Goal: Register for event/course

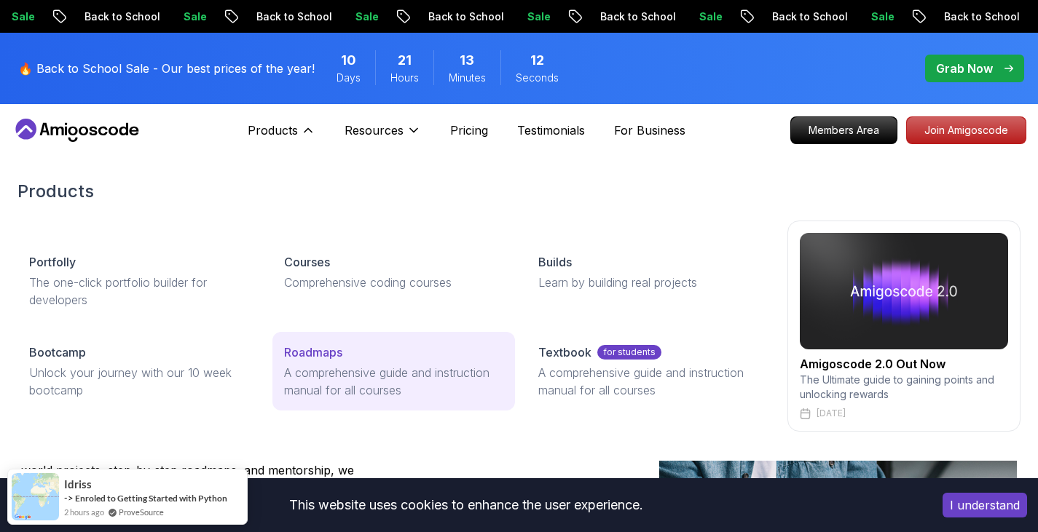
click at [313, 347] on p "Roadmaps" at bounding box center [313, 352] width 58 height 17
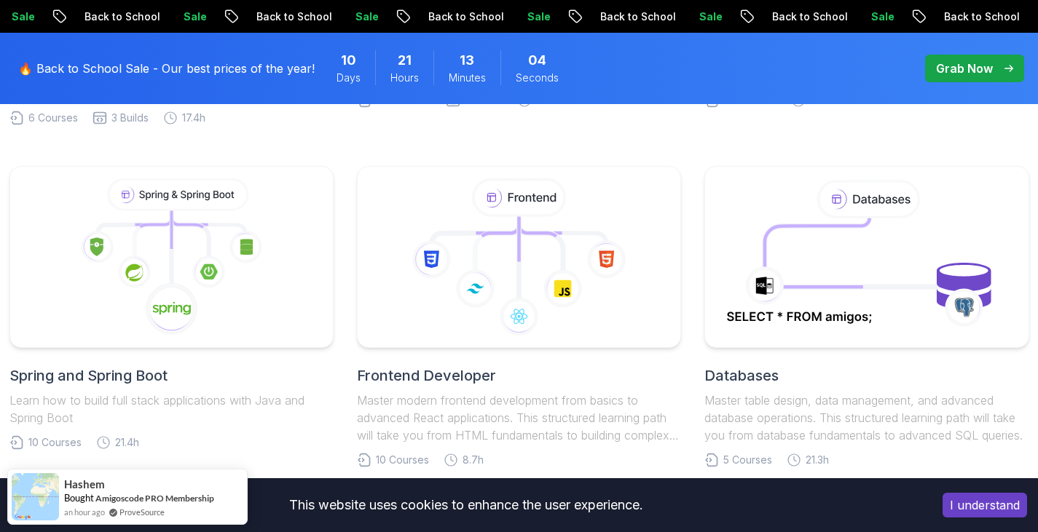
scroll to position [679, 0]
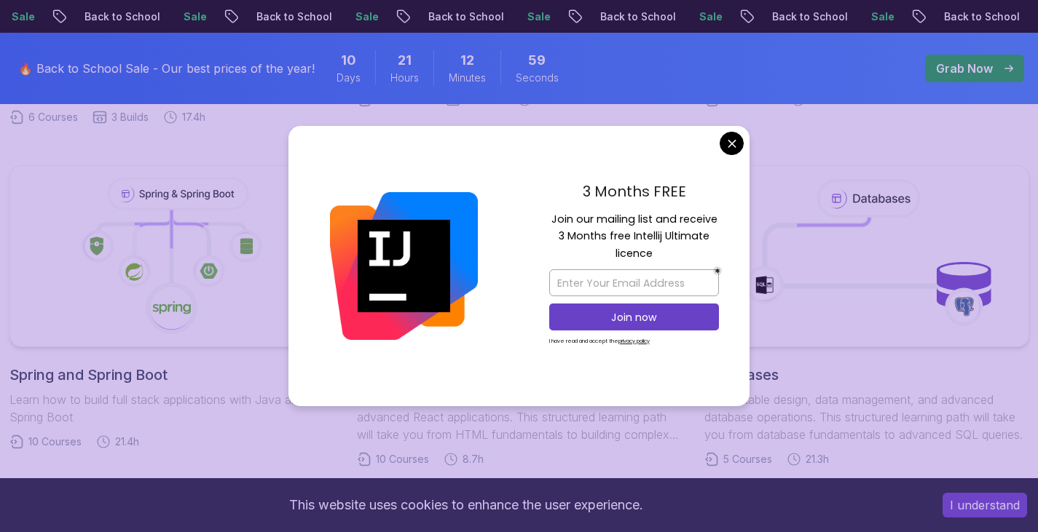
click at [727, 147] on body "Sale Back to School Sale Back to School Sale Back to School Sale Back to School…" at bounding box center [519, 454] width 1038 height 2267
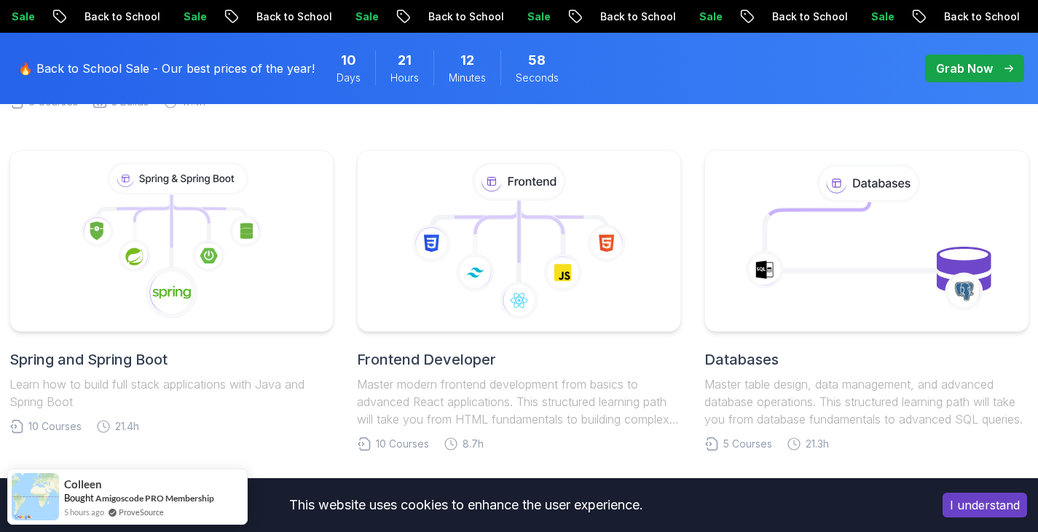
scroll to position [695, 0]
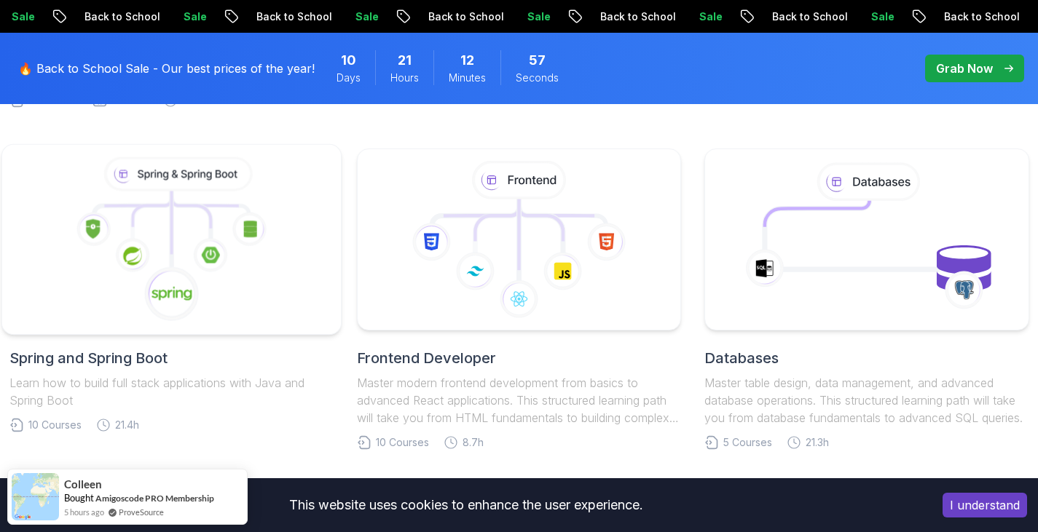
click at [158, 258] on icon at bounding box center [171, 239] width 315 height 165
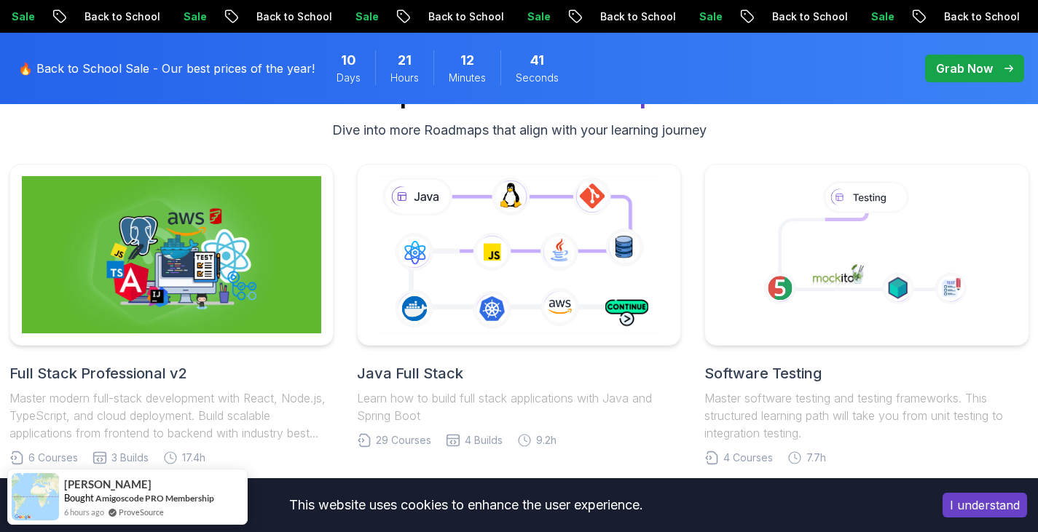
scroll to position [5443, 0]
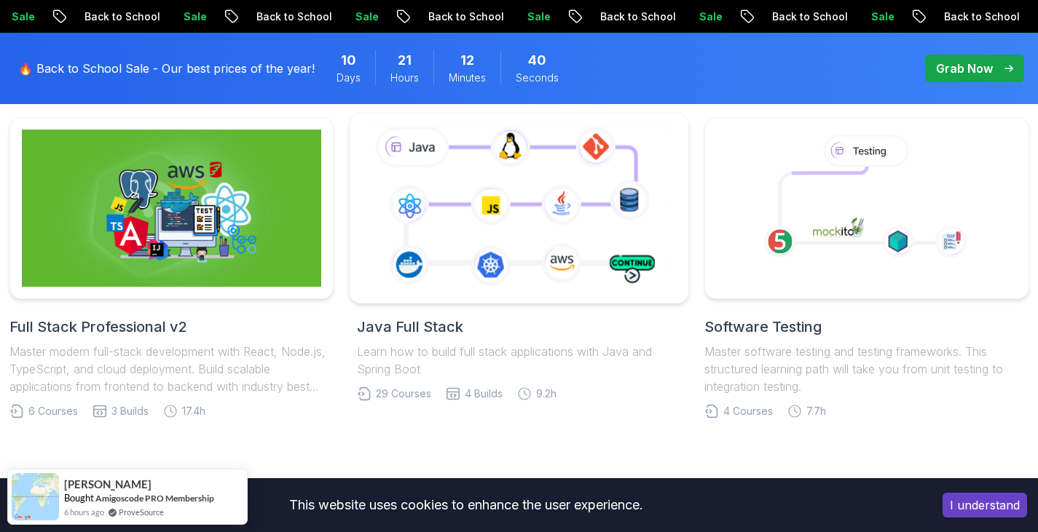
click at [537, 219] on icon at bounding box center [519, 207] width 308 height 171
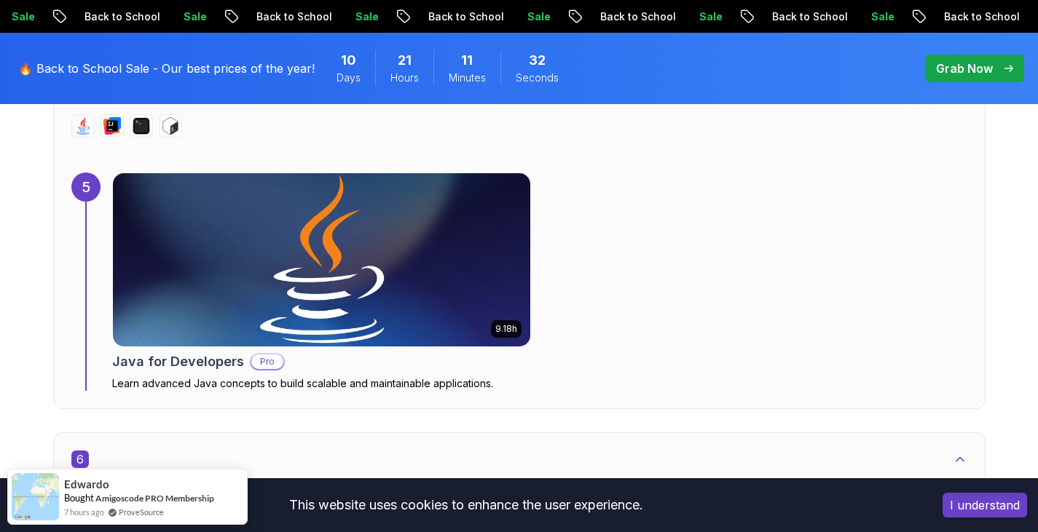
scroll to position [3340, 0]
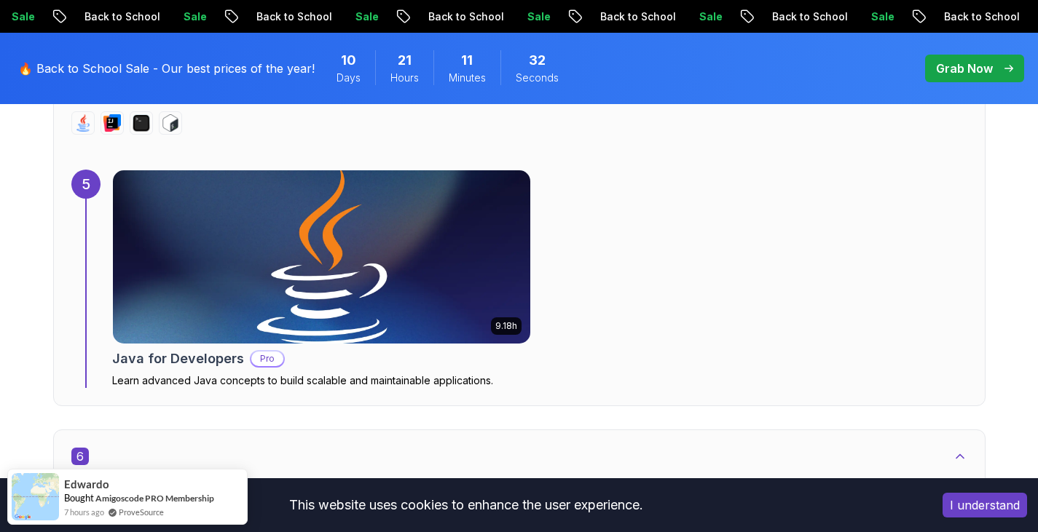
click at [385, 253] on img at bounding box center [321, 257] width 438 height 182
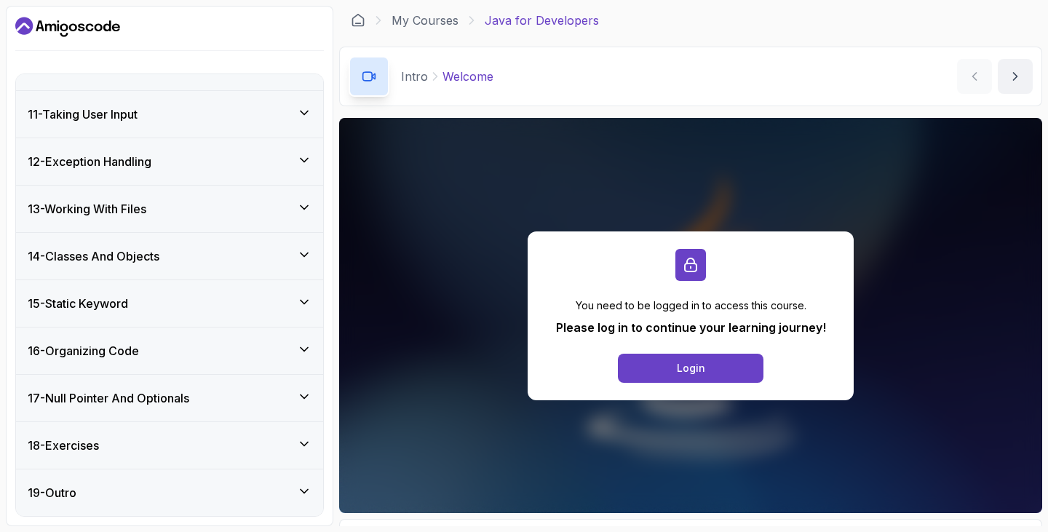
scroll to position [579, 0]
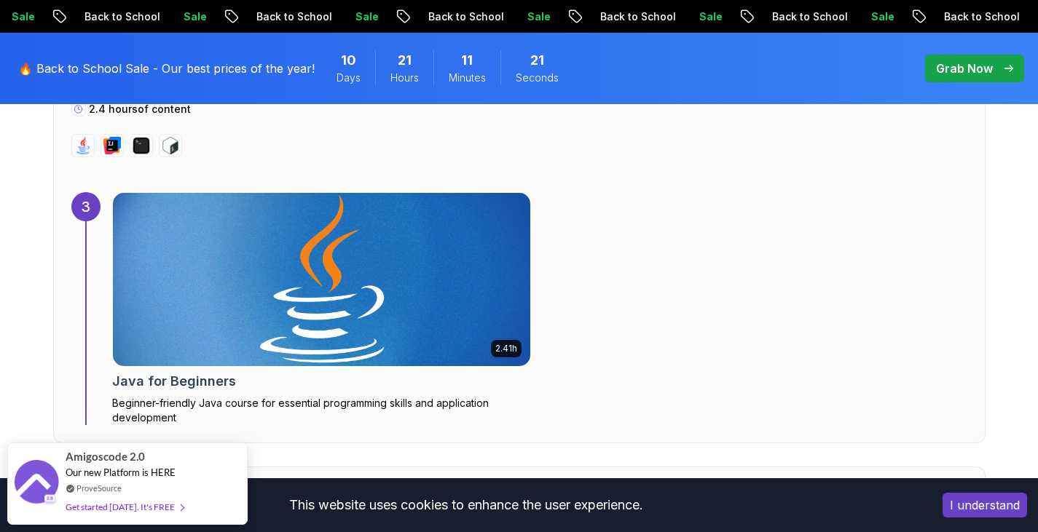
scroll to position [2267, 0]
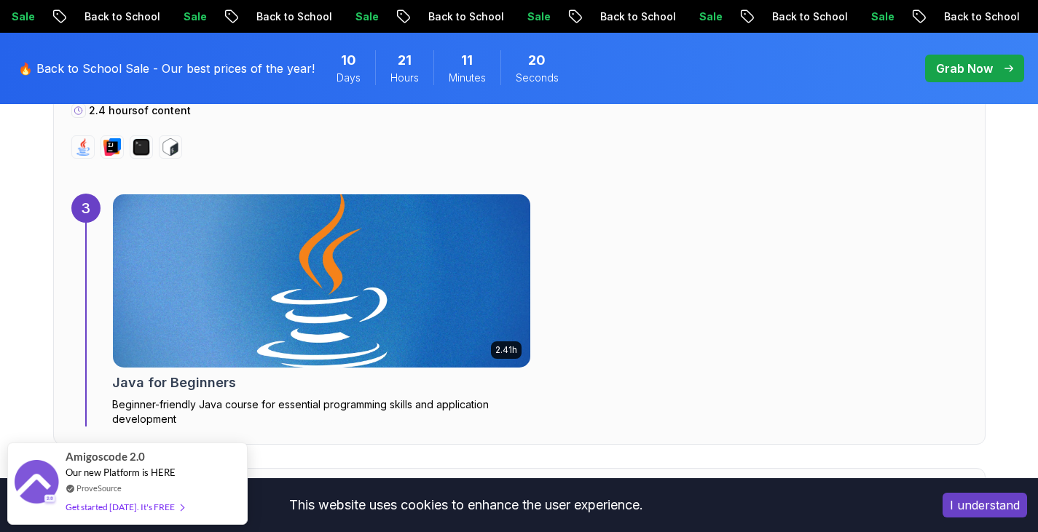
click at [253, 244] on img at bounding box center [321, 281] width 438 height 182
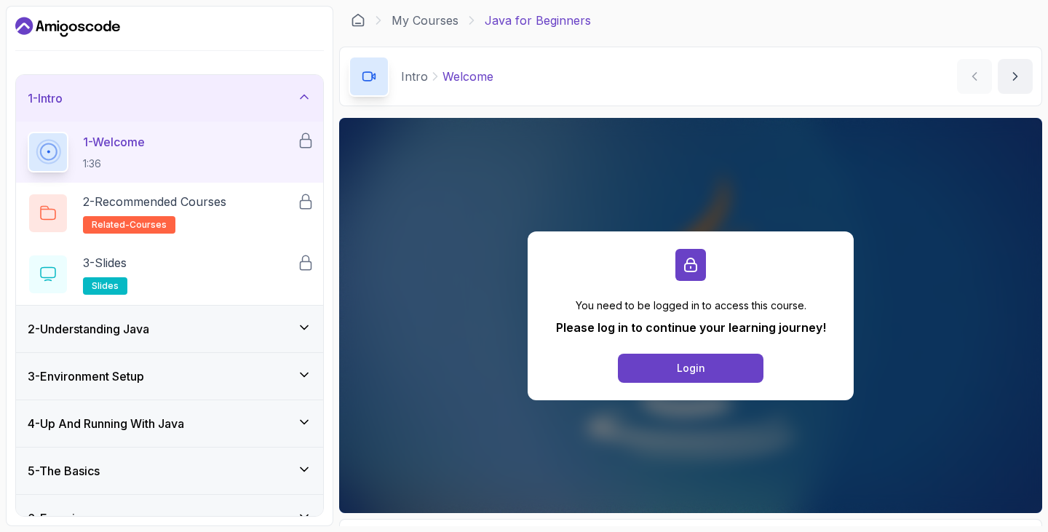
scroll to position [73, 0]
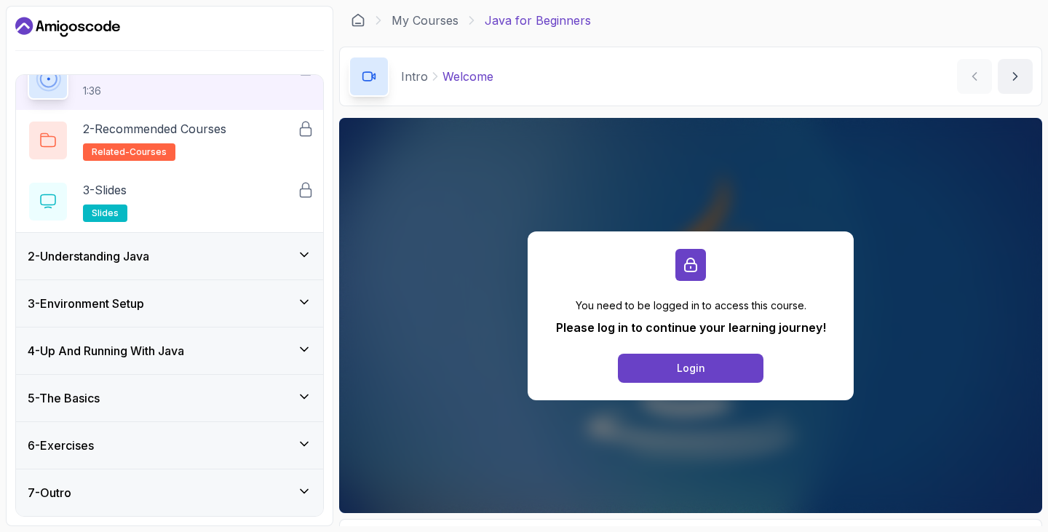
click at [134, 245] on div "2 - Understanding Java" at bounding box center [169, 256] width 307 height 47
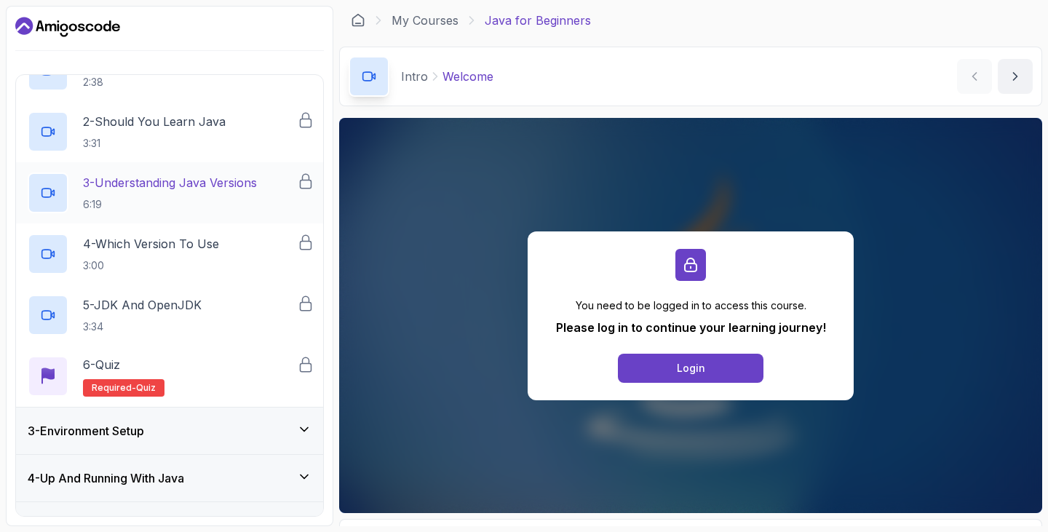
scroll to position [130, 0]
click at [176, 445] on div "3 - Environment Setup" at bounding box center [169, 429] width 307 height 47
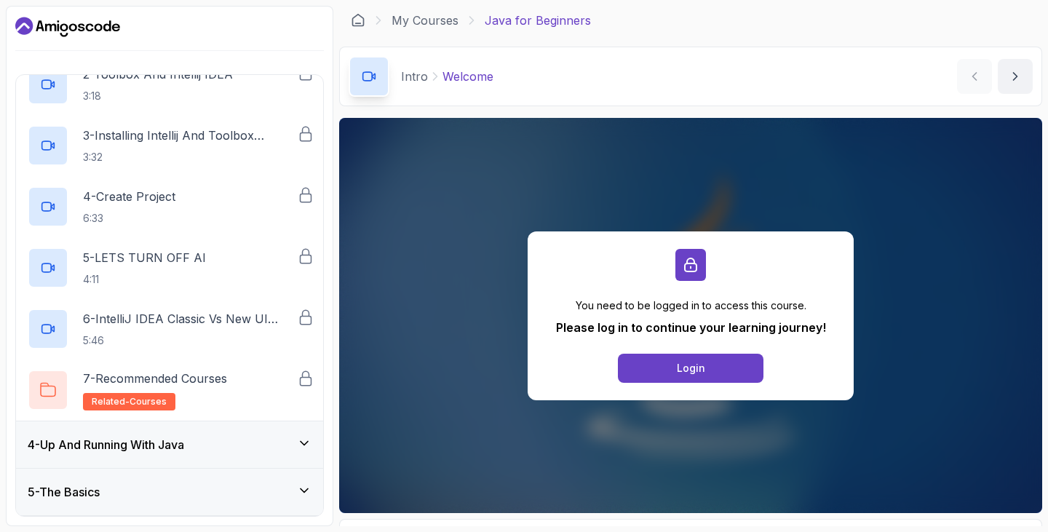
scroll to position [224, 0]
click at [184, 443] on h3 "4 - Up And Running With Java" at bounding box center [106, 443] width 157 height 17
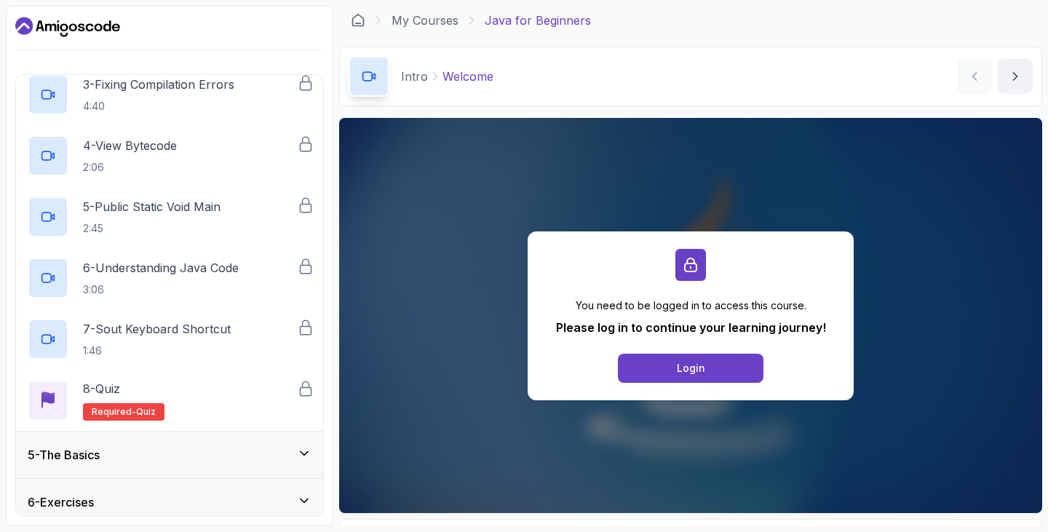
scroll to position [323, 0]
click at [189, 443] on div "5 - The Basics" at bounding box center [169, 454] width 307 height 47
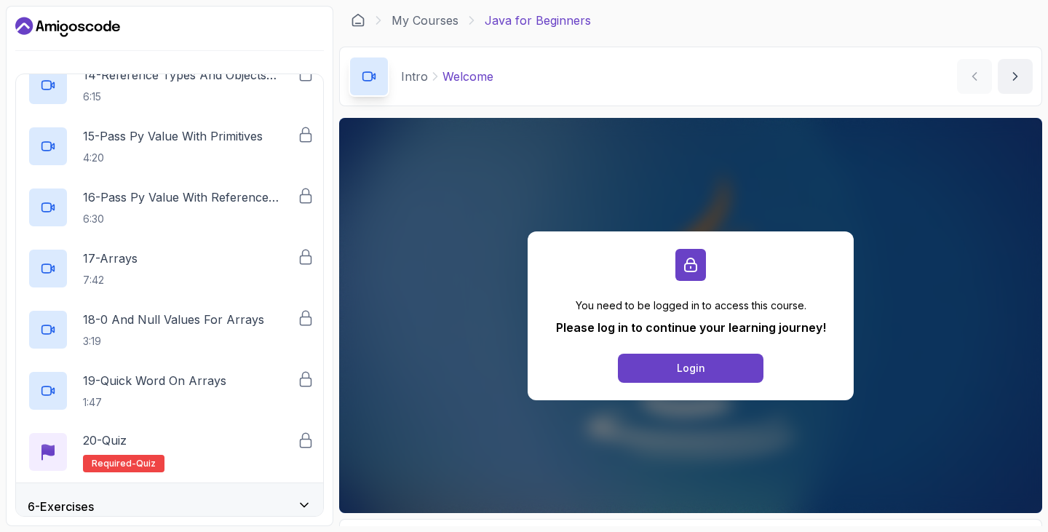
scroll to position [1051, 0]
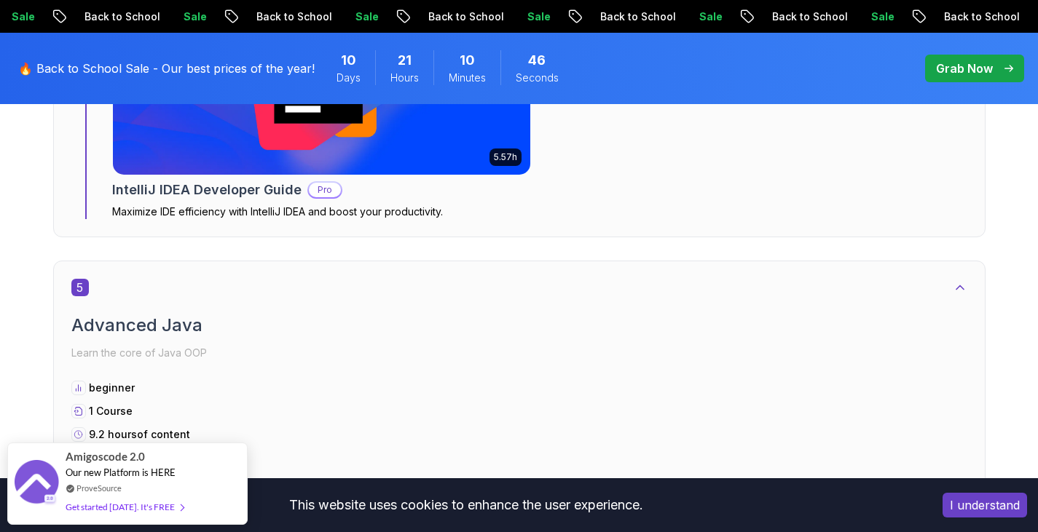
scroll to position [2993, 0]
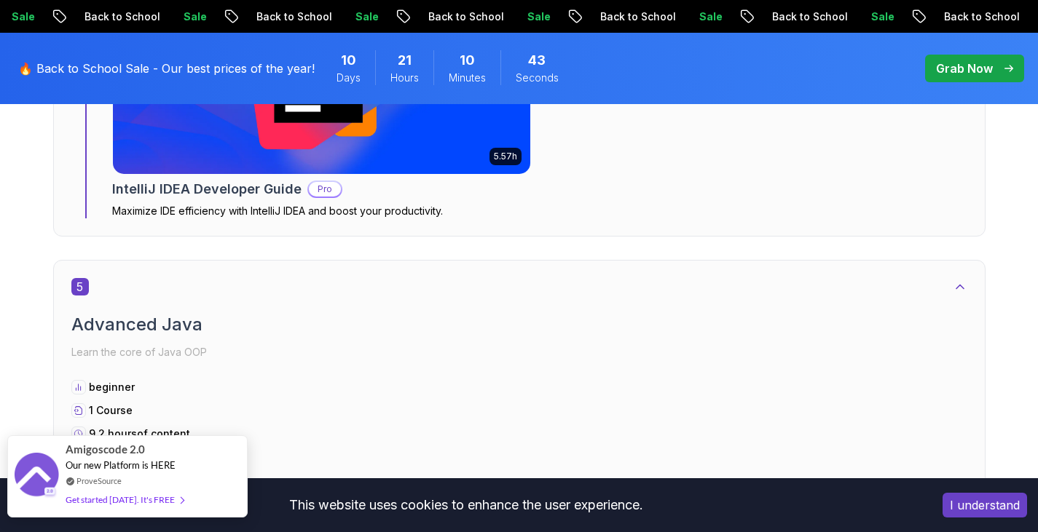
click at [142, 463] on span "Our new Platform is HERE" at bounding box center [121, 465] width 110 height 12
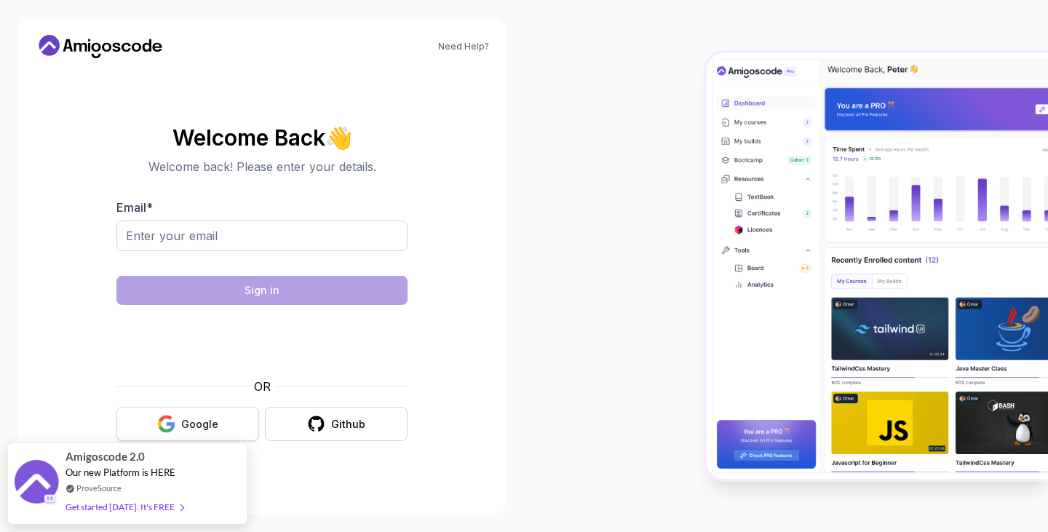
click at [186, 432] on button "Google" at bounding box center [187, 424] width 143 height 34
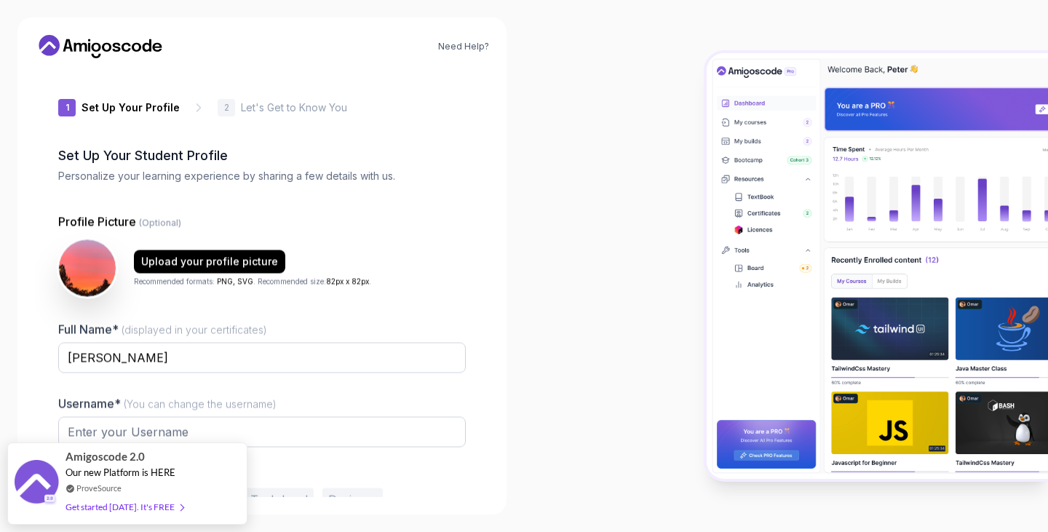
type input "gentlebobcat36ac6"
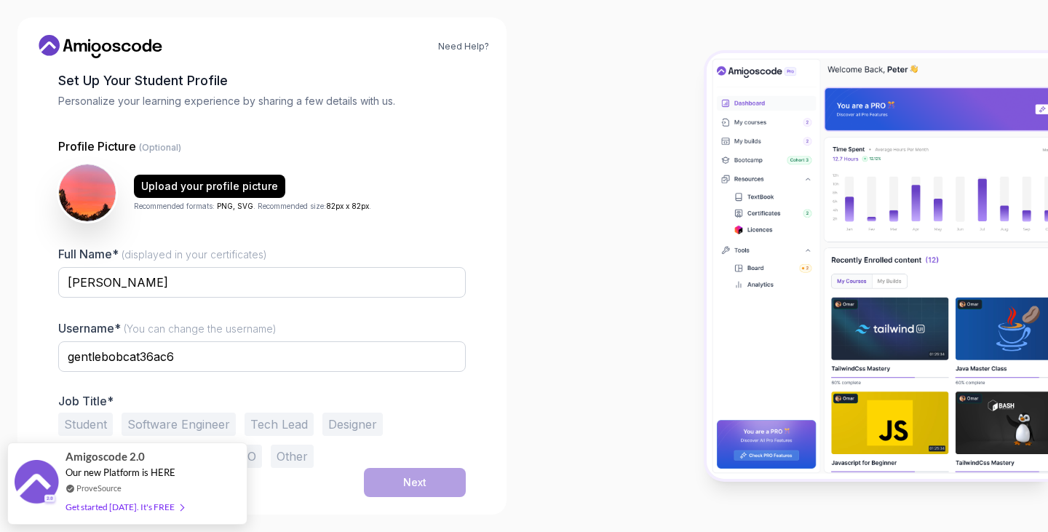
click at [103, 419] on button "Student" at bounding box center [85, 424] width 55 height 23
click at [410, 478] on div "Next" at bounding box center [414, 482] width 23 height 15
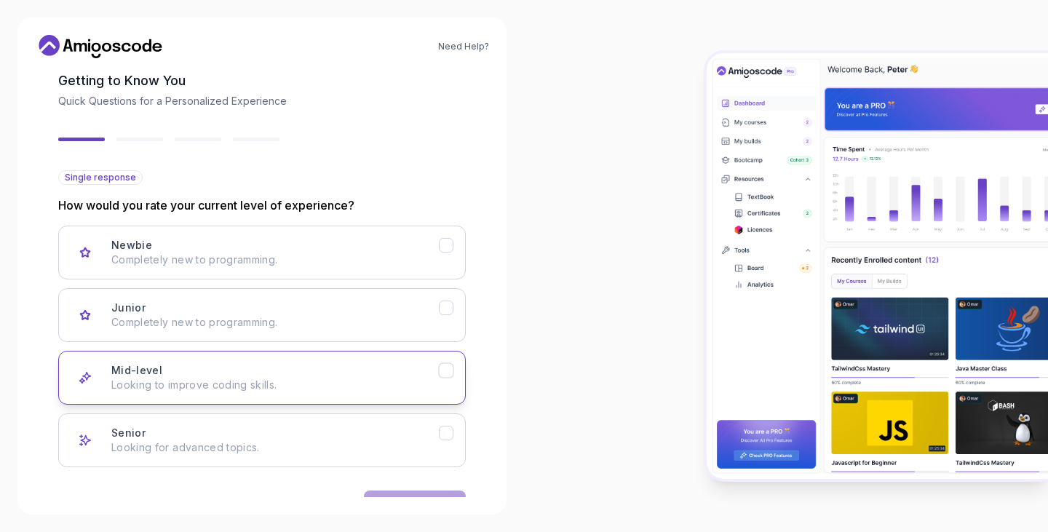
click at [441, 384] on button "Mid-level Looking to improve coding skills." at bounding box center [262, 378] width 408 height 54
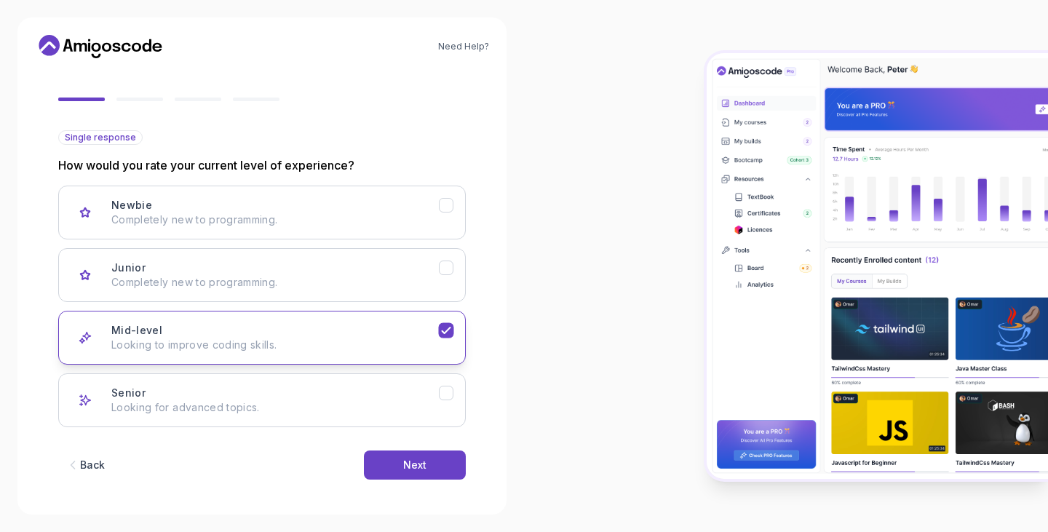
scroll to position [121, 0]
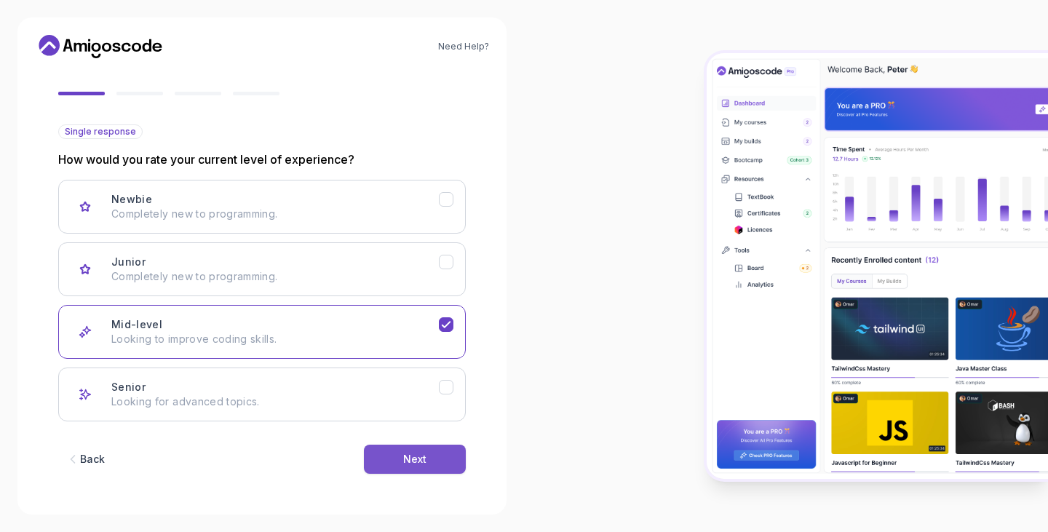
click at [435, 464] on button "Next" at bounding box center [415, 459] width 102 height 29
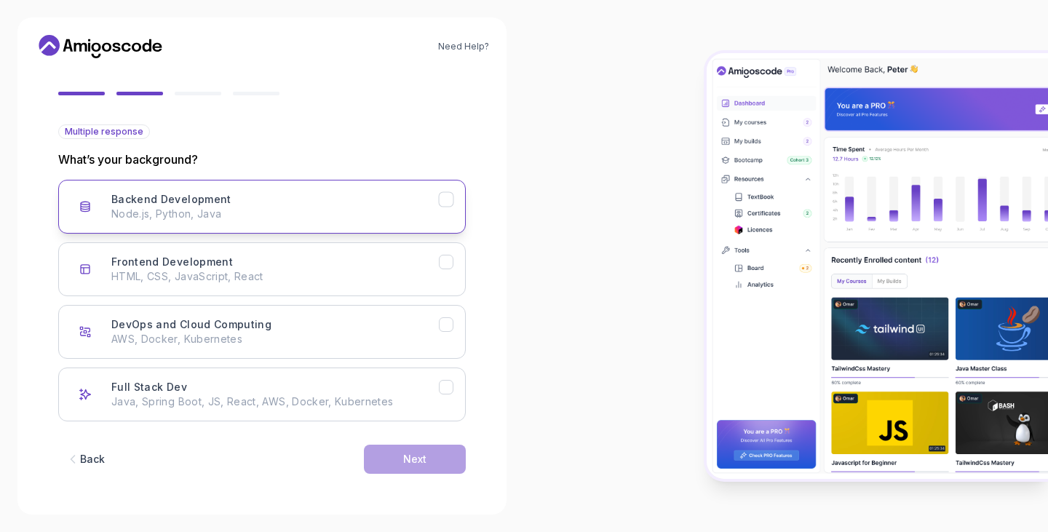
click at [452, 197] on icon "Backend Development" at bounding box center [447, 200] width 14 height 14
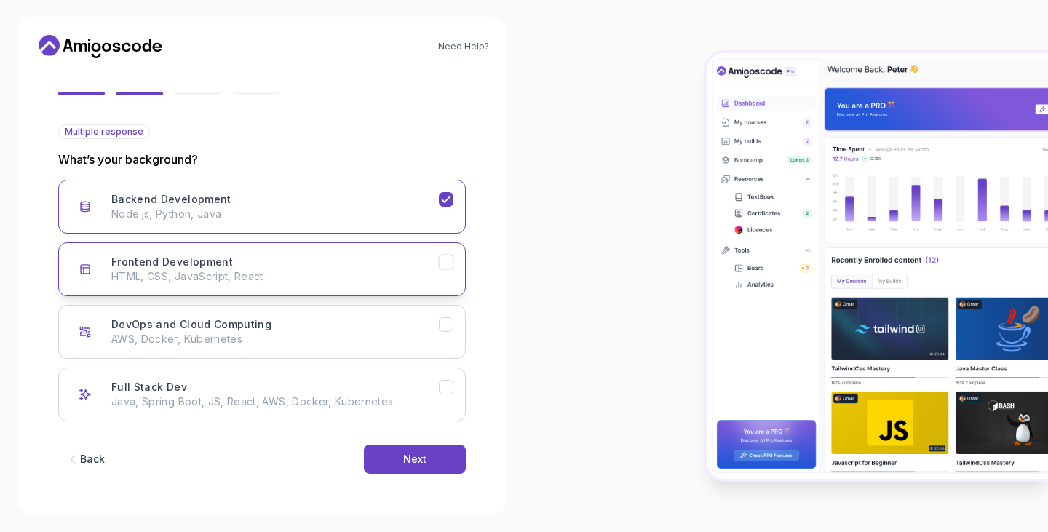
click at [443, 264] on icon "Frontend Development" at bounding box center [447, 263] width 14 height 14
click at [422, 458] on div "Next" at bounding box center [414, 459] width 23 height 15
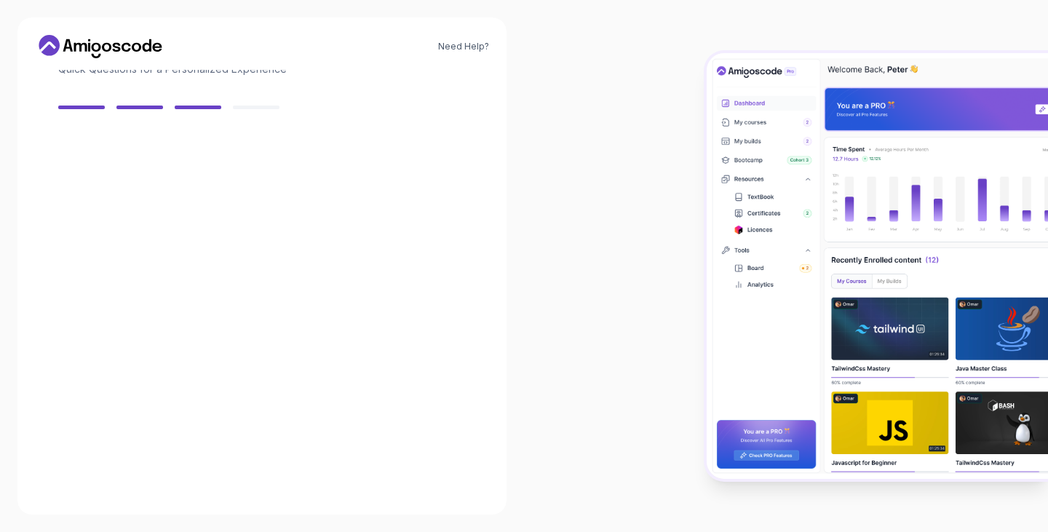
scroll to position [103, 0]
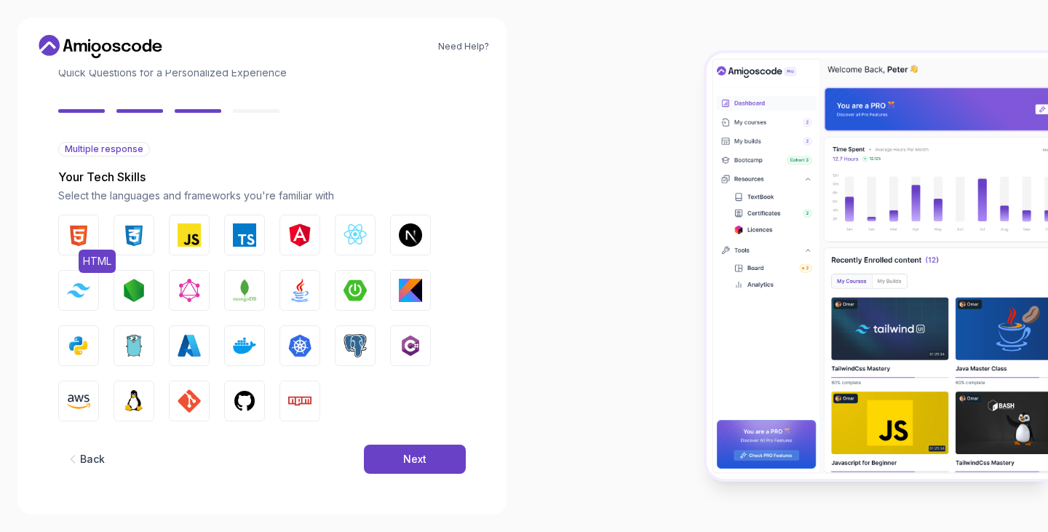
click at [76, 234] on img "button" at bounding box center [78, 235] width 23 height 23
click at [139, 243] on img "button" at bounding box center [133, 235] width 23 height 23
click at [295, 280] on img "button" at bounding box center [299, 290] width 23 height 23
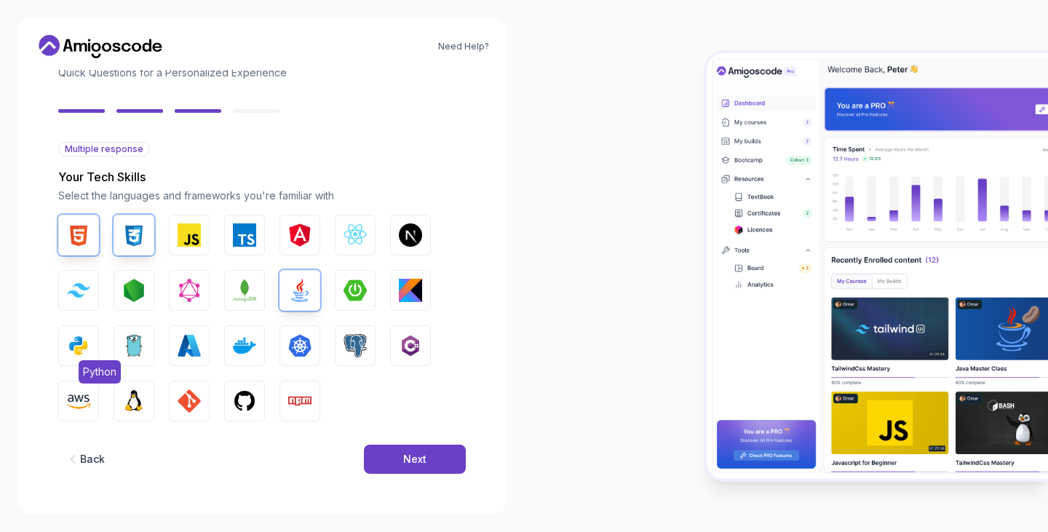
click at [86, 346] on img "button" at bounding box center [78, 345] width 23 height 23
click at [402, 465] on button "Next" at bounding box center [415, 459] width 102 height 29
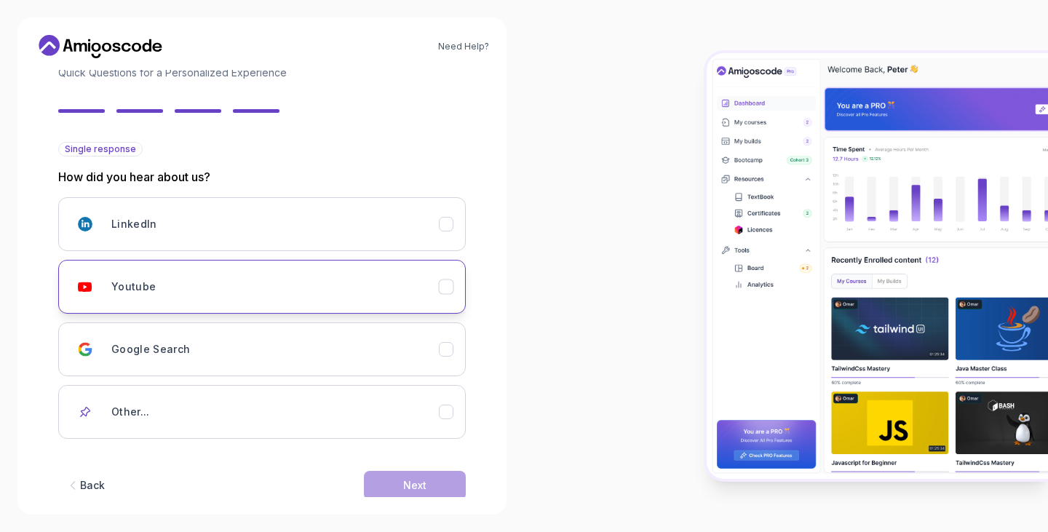
click at [427, 275] on div "Youtube" at bounding box center [275, 286] width 328 height 29
click at [424, 483] on div "Next" at bounding box center [414, 485] width 23 height 15
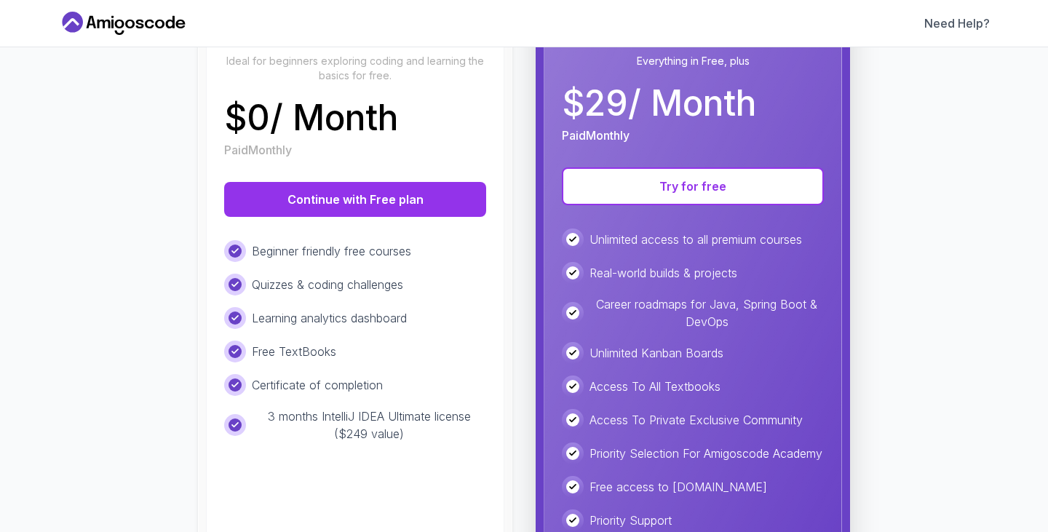
scroll to position [224, 0]
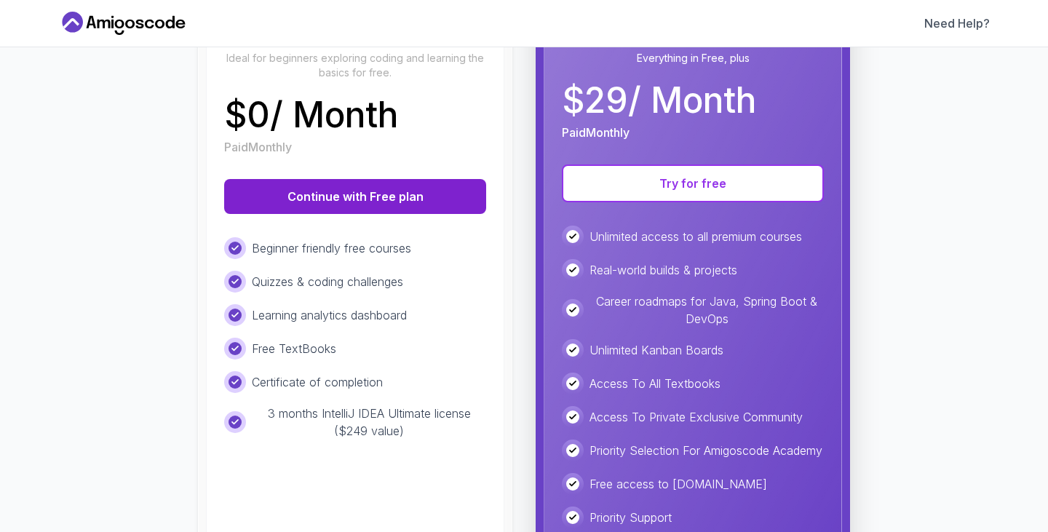
click at [379, 186] on button "Continue with Free plan" at bounding box center [355, 196] width 262 height 35
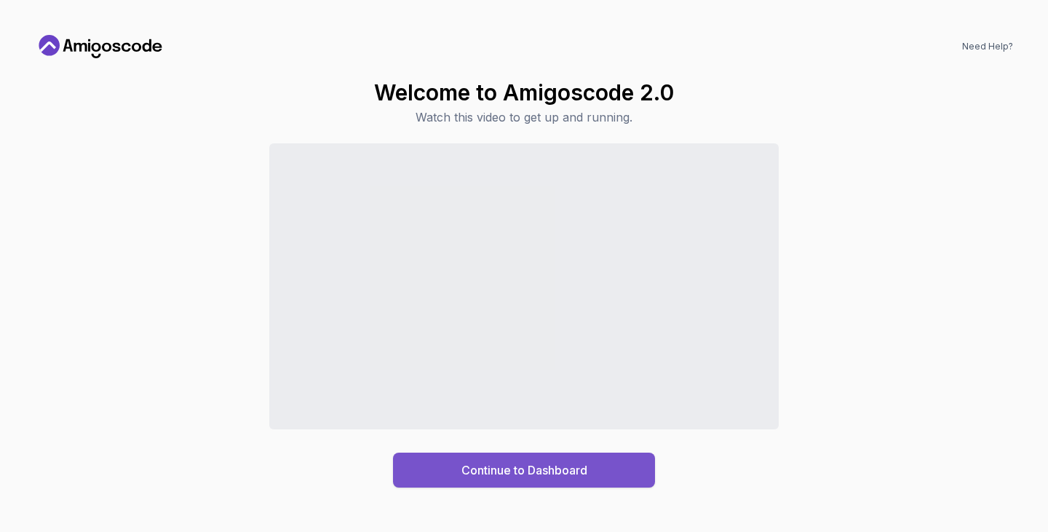
click at [524, 467] on div "Continue to Dashboard" at bounding box center [525, 470] width 126 height 17
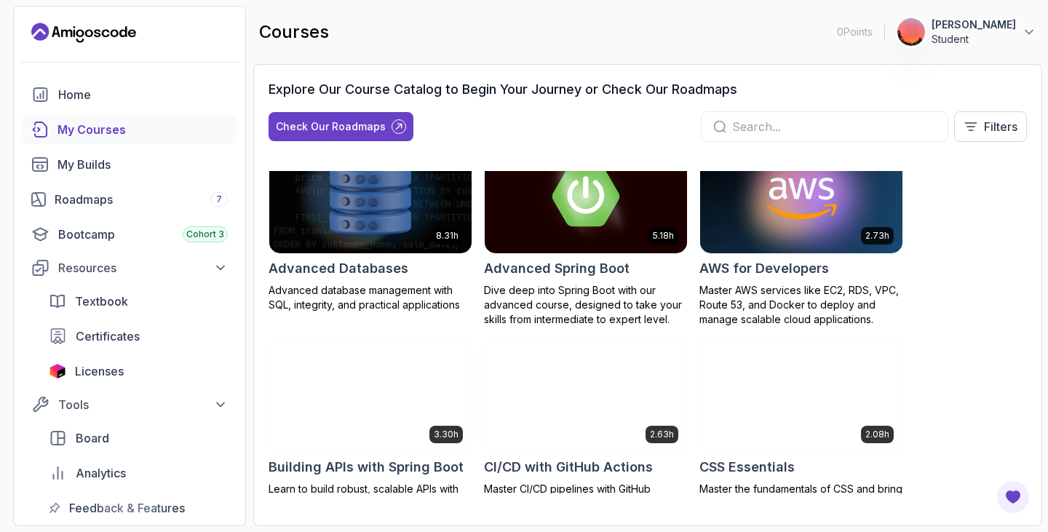
scroll to position [23, 0]
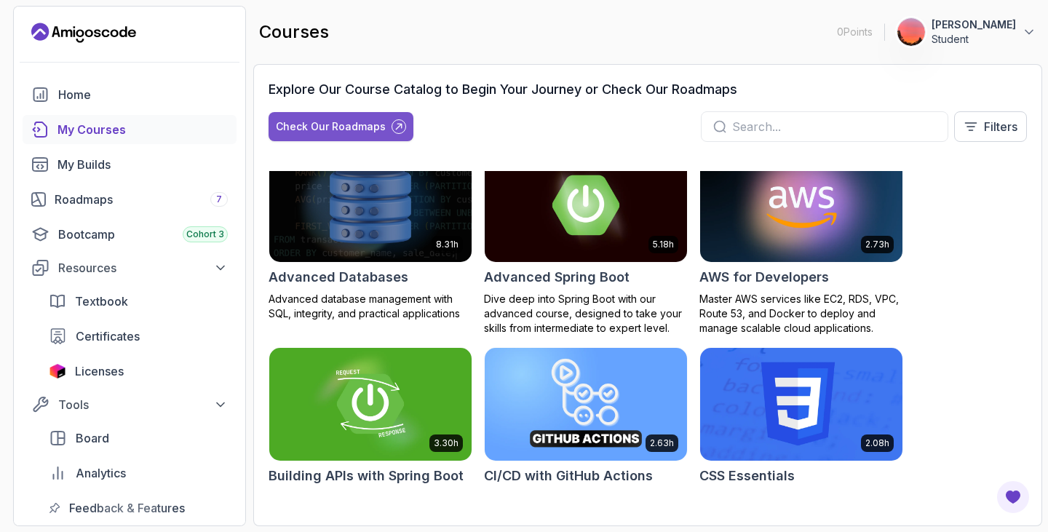
click at [339, 116] on button "Check Our Roadmaps" at bounding box center [341, 126] width 145 height 29
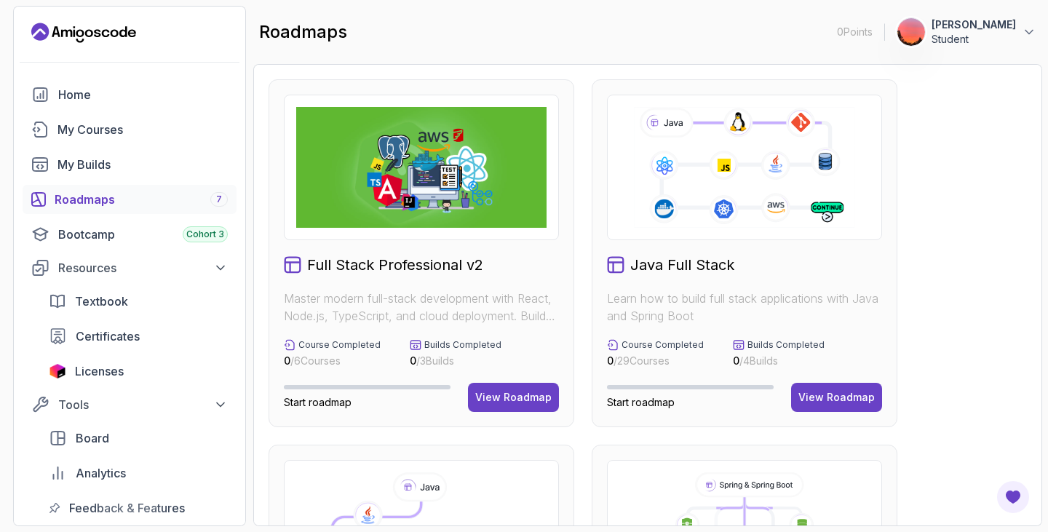
scroll to position [112, 0]
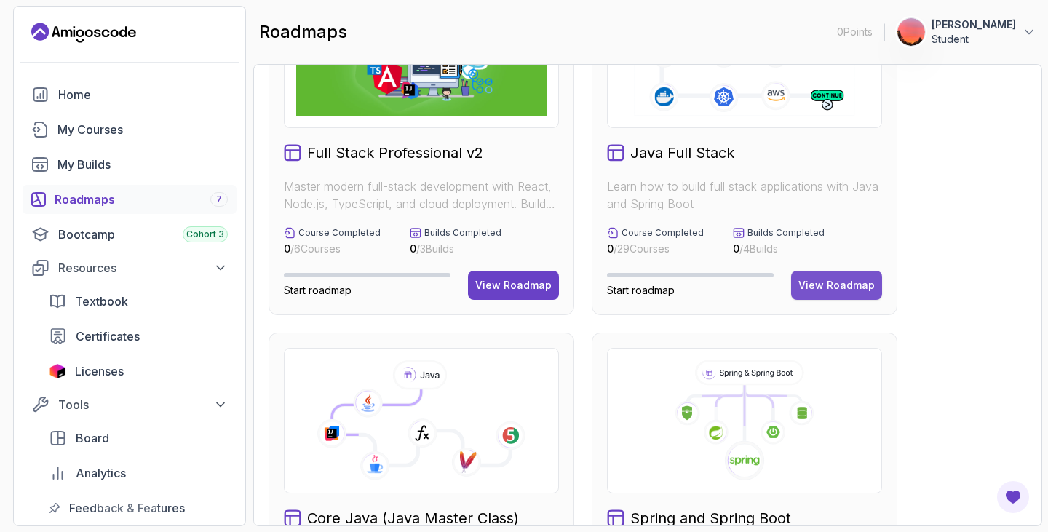
click at [822, 282] on div "View Roadmap" at bounding box center [837, 285] width 76 height 15
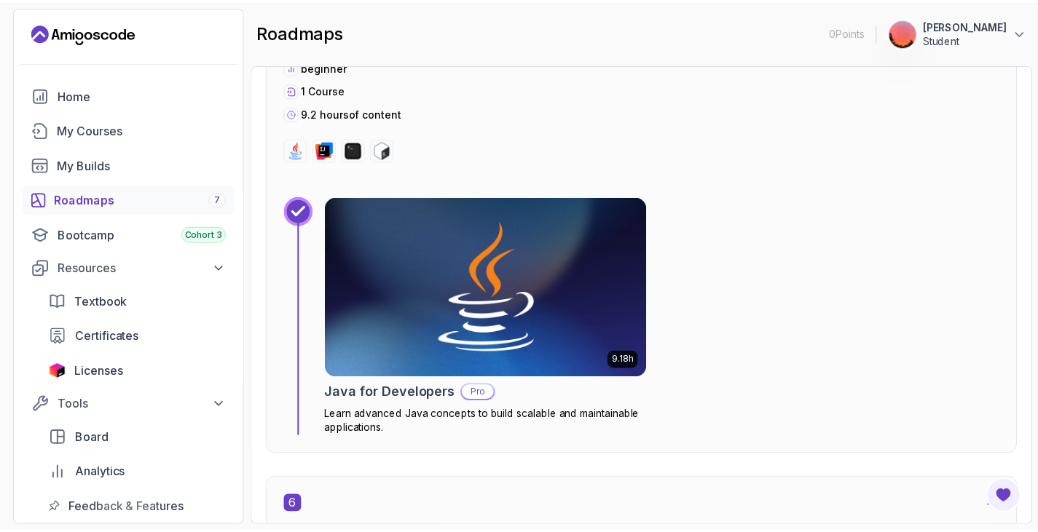
scroll to position [3178, 0]
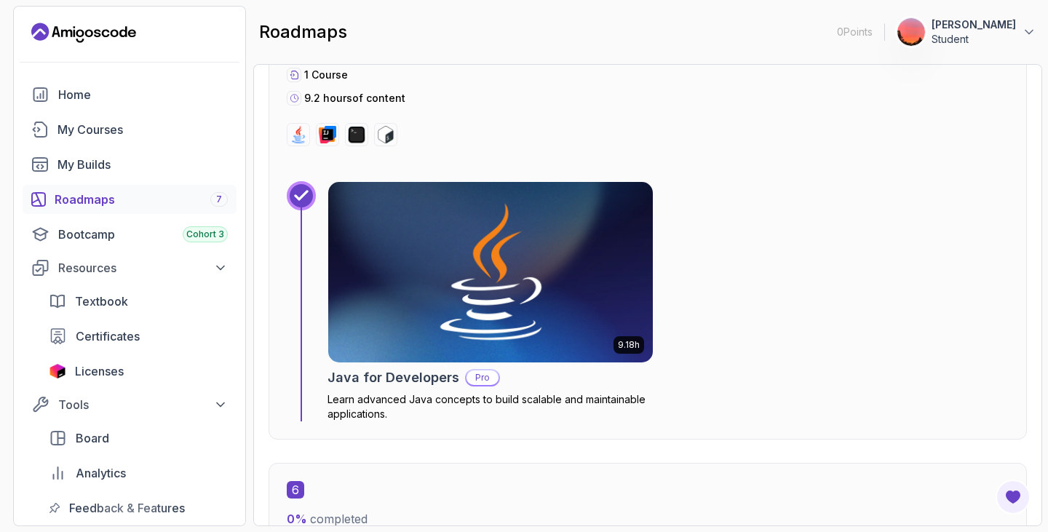
click at [647, 290] on img at bounding box center [490, 272] width 341 height 189
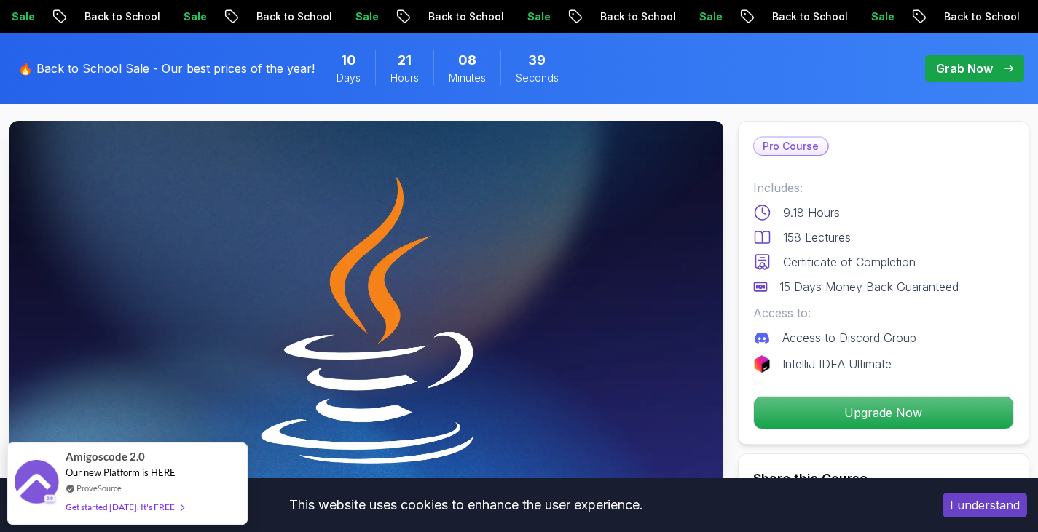
scroll to position [71, 0]
